Goal: Transaction & Acquisition: Purchase product/service

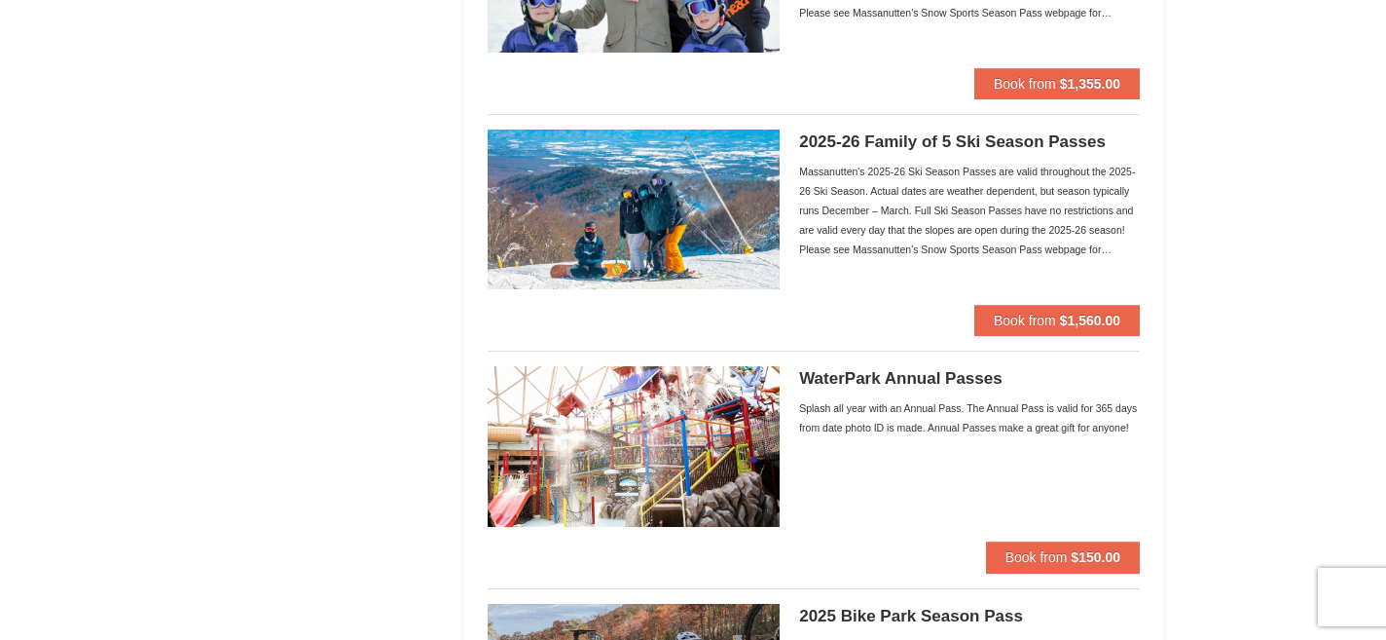
scroll to position [1267, 0]
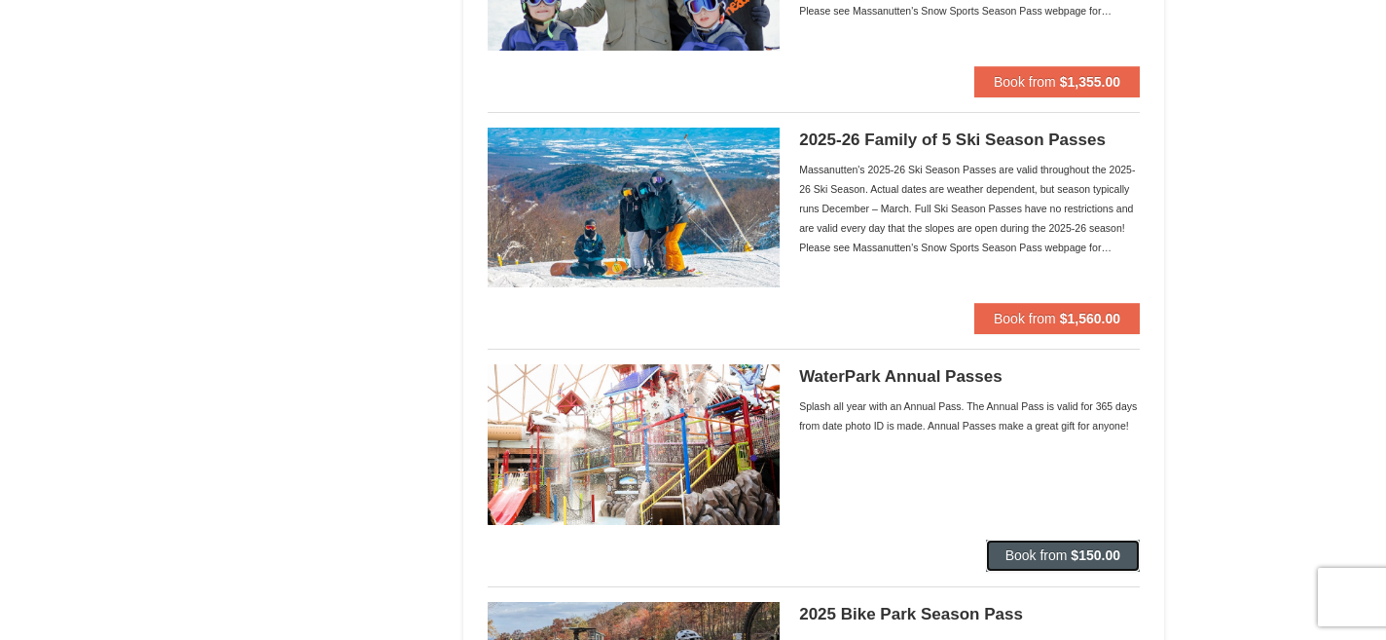
click at [1036, 560] on span "Book from" at bounding box center [1037, 555] width 62 height 16
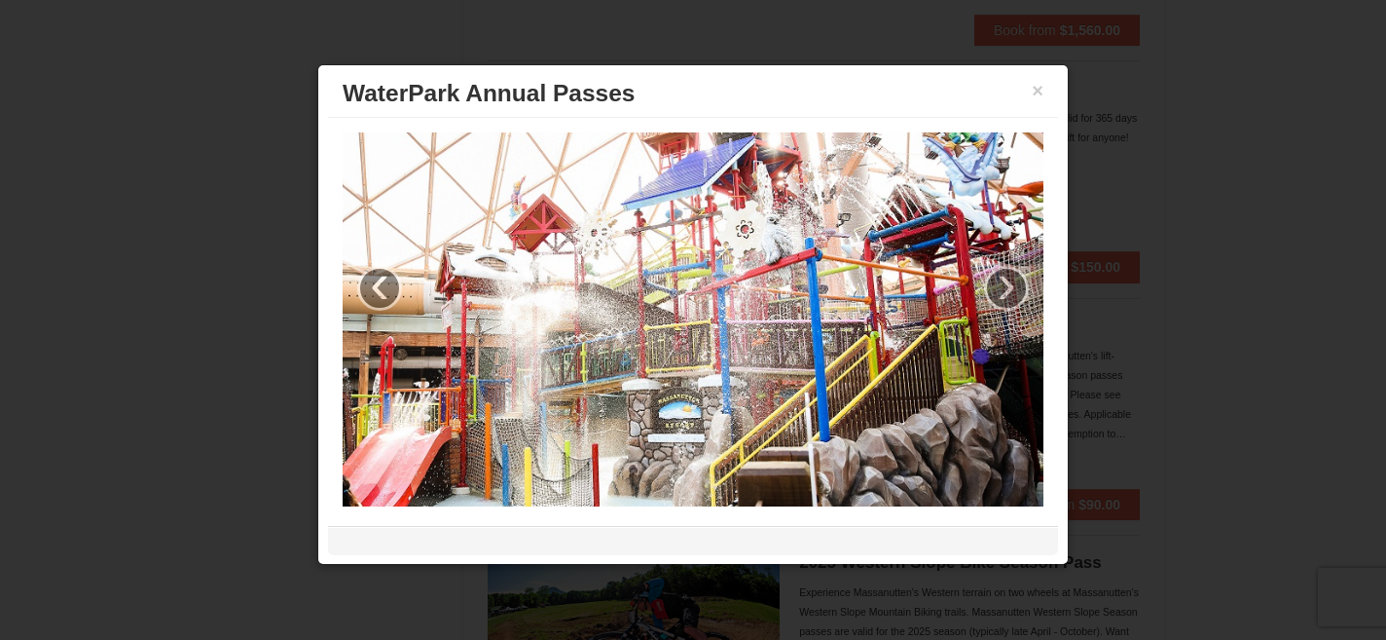
scroll to position [1558, 0]
click at [1005, 285] on link "›" at bounding box center [1006, 288] width 45 height 45
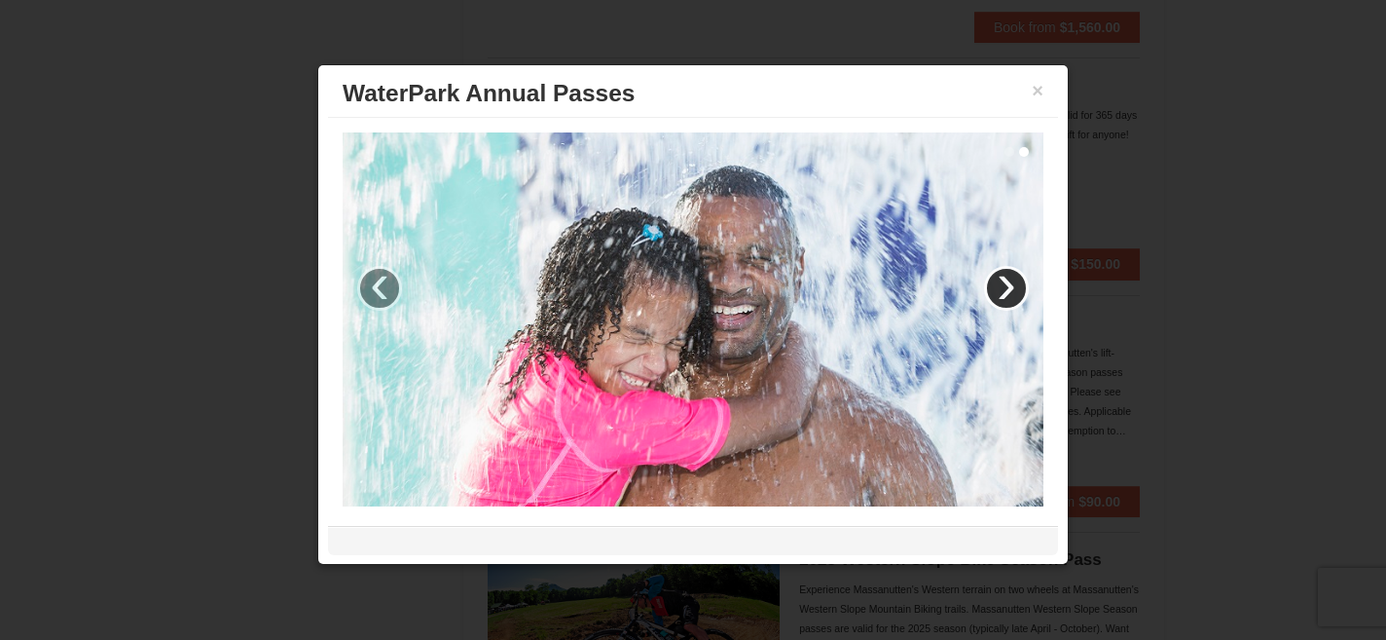
click at [1005, 285] on link "›" at bounding box center [1006, 288] width 45 height 45
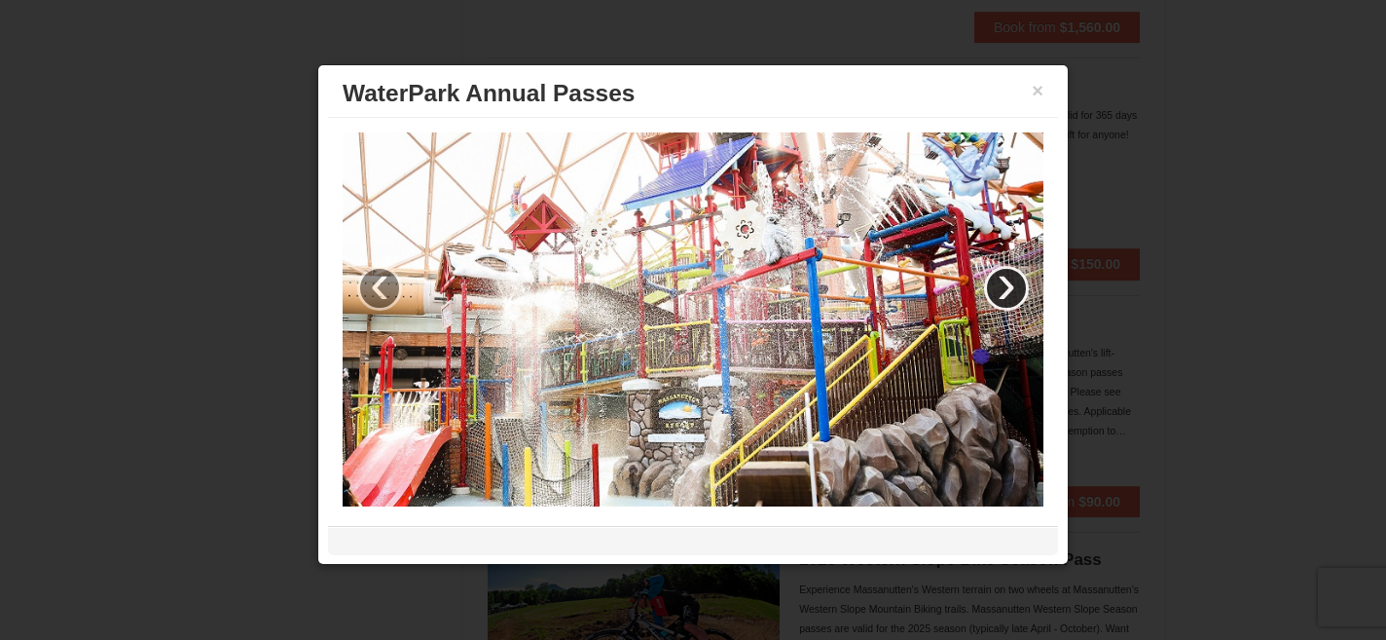
click at [1005, 285] on link "›" at bounding box center [1006, 288] width 45 height 45
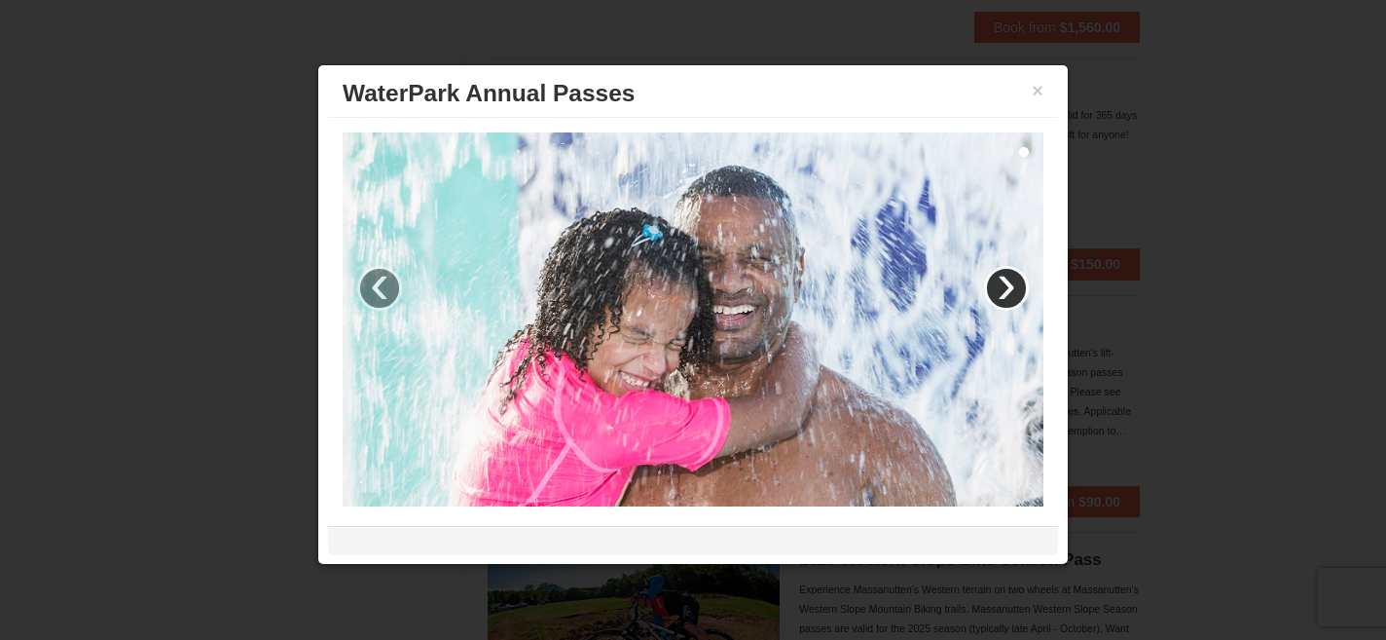
click at [1005, 285] on link "›" at bounding box center [1006, 288] width 45 height 45
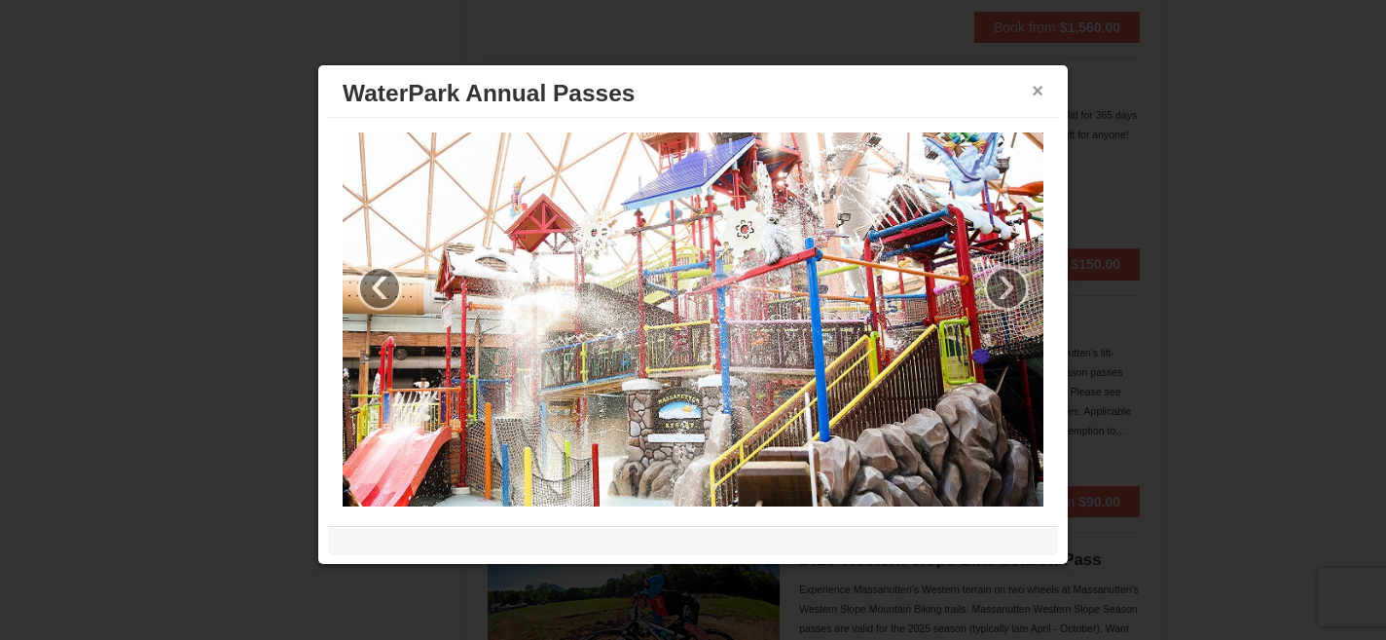
click at [1038, 86] on button "×" at bounding box center [1038, 90] width 12 height 19
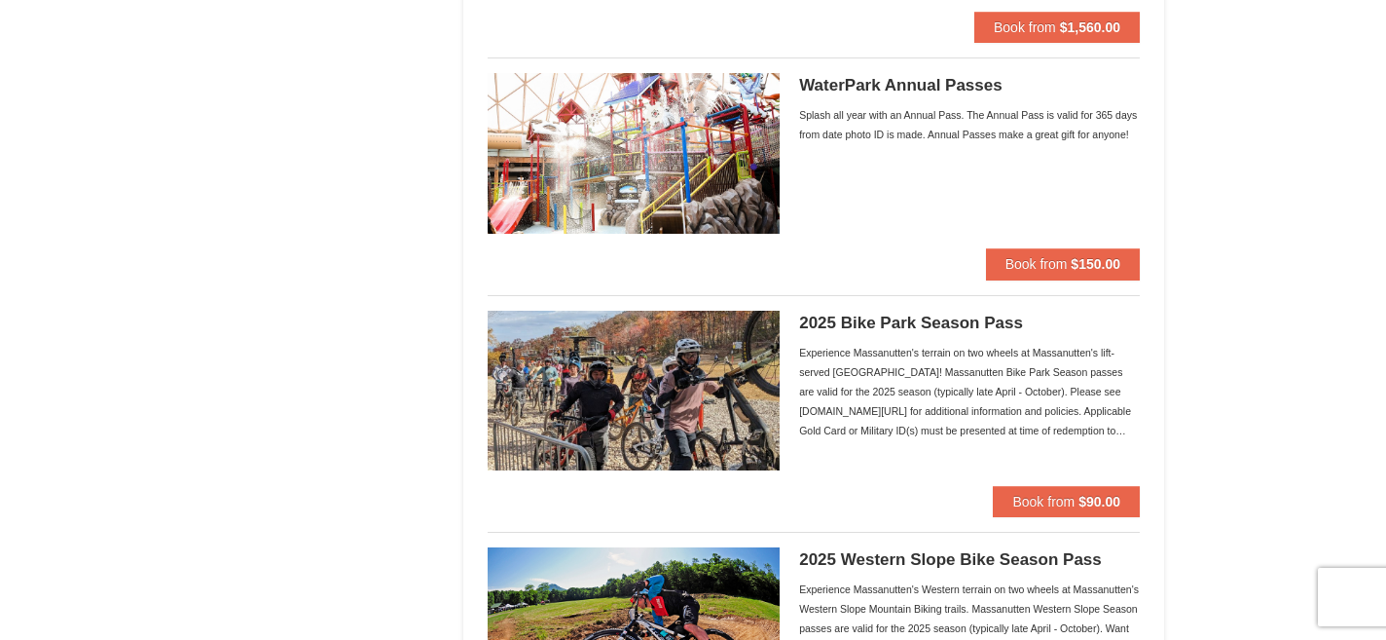
click at [682, 137] on img at bounding box center [634, 153] width 292 height 160
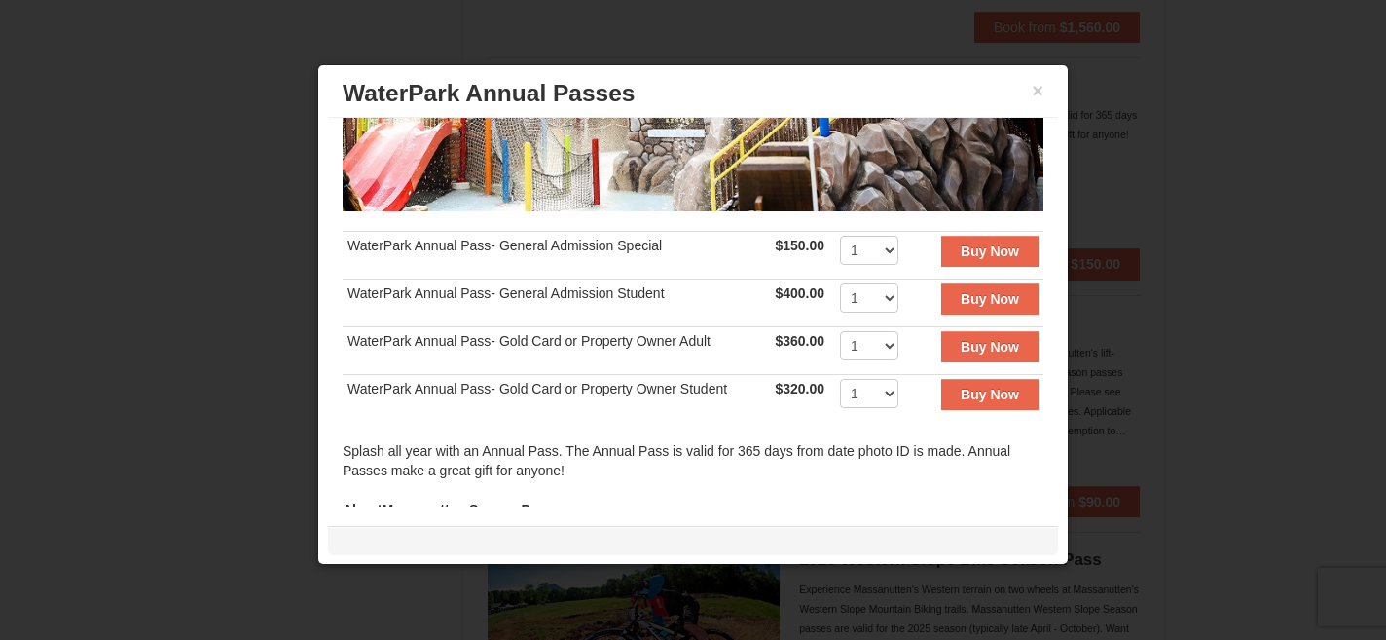
scroll to position [306, 0]
click at [1040, 93] on button "×" at bounding box center [1038, 90] width 12 height 19
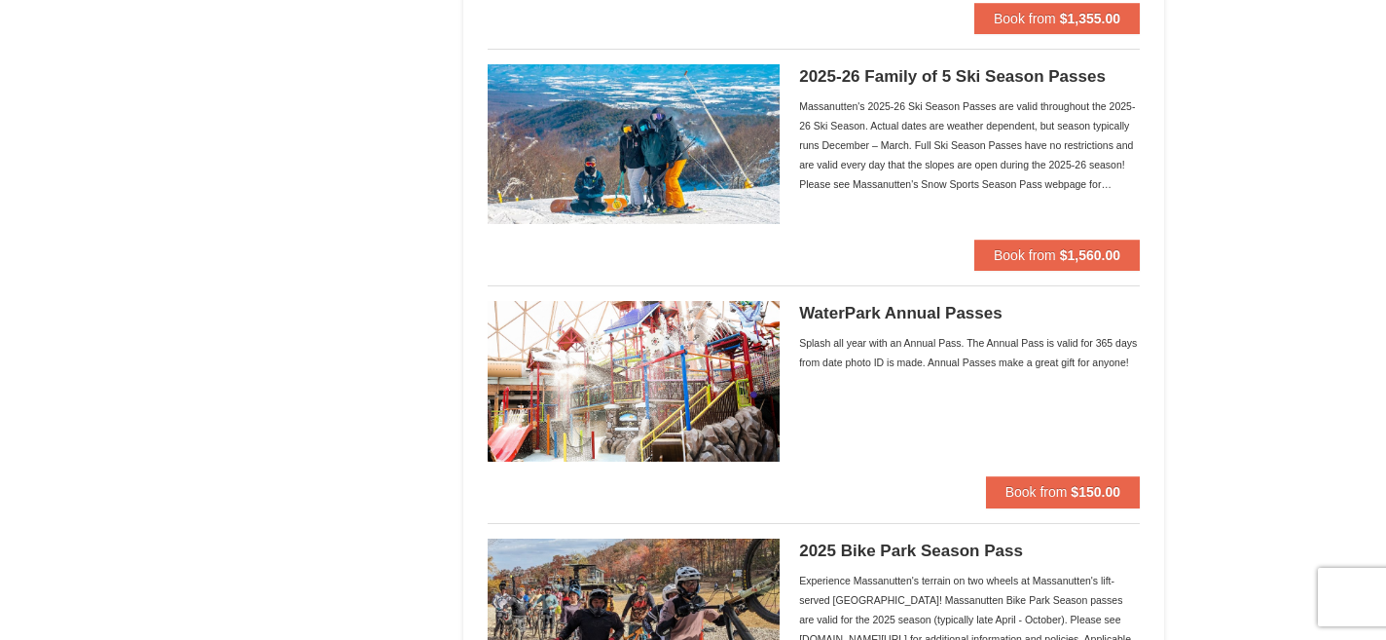
scroll to position [1404, 0]
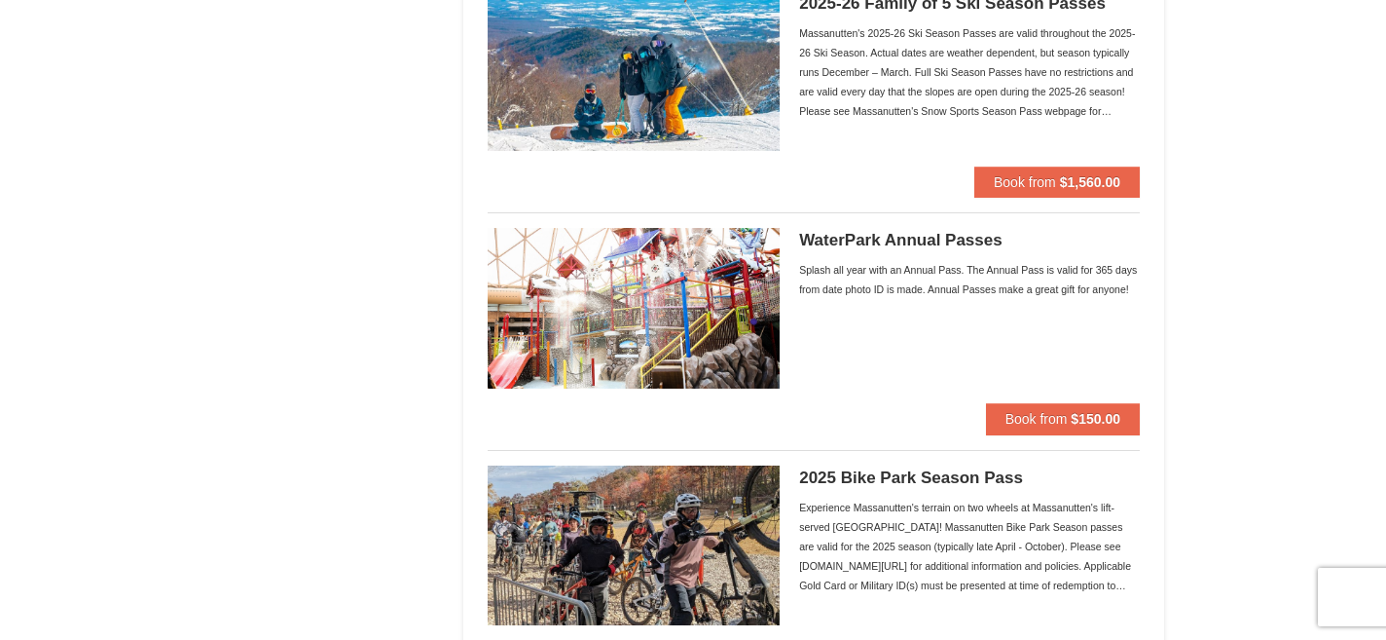
click at [825, 245] on h5 "WaterPark Annual Passes" at bounding box center [969, 240] width 341 height 19
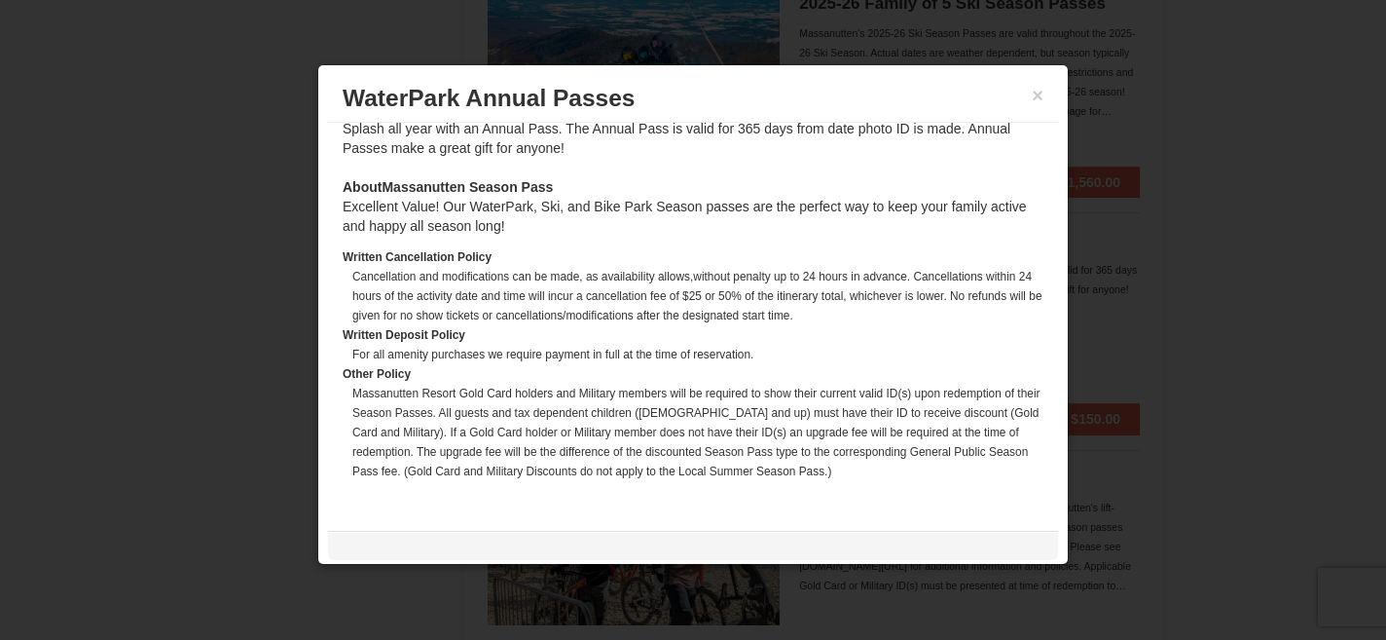
scroll to position [635, 0]
click at [1040, 96] on button "×" at bounding box center [1038, 95] width 12 height 19
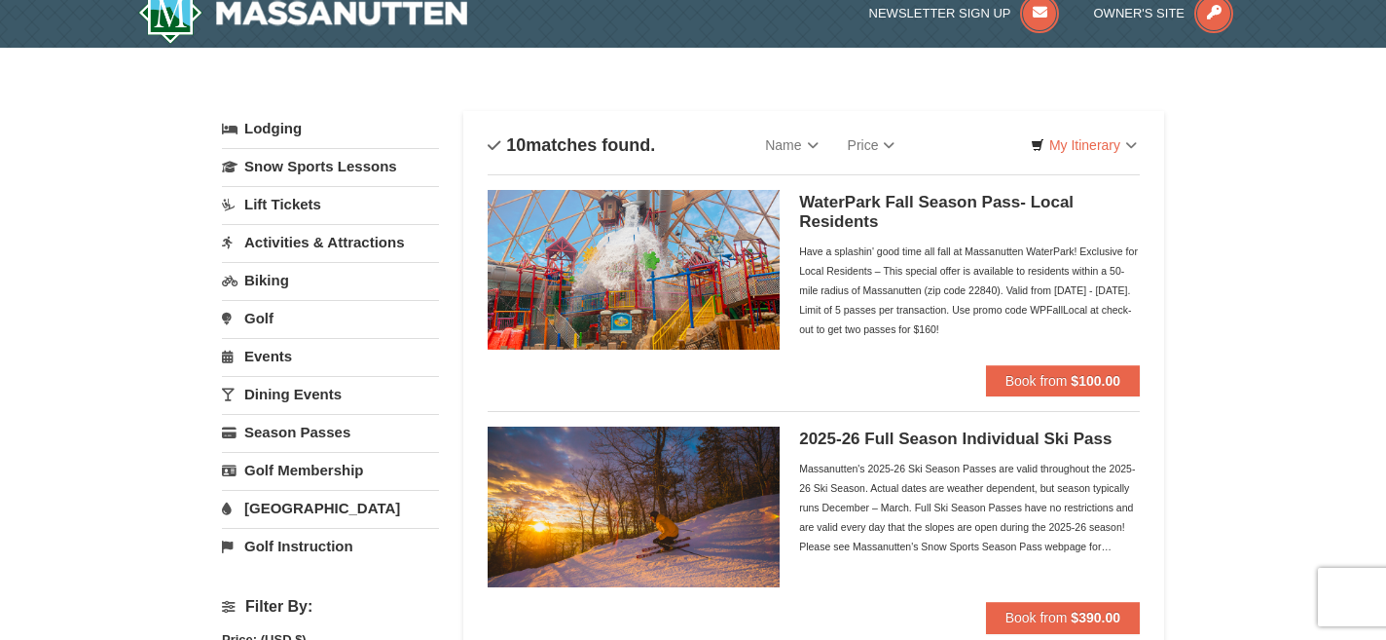
scroll to position [0, 0]
